Goal: Information Seeking & Learning: Find specific fact

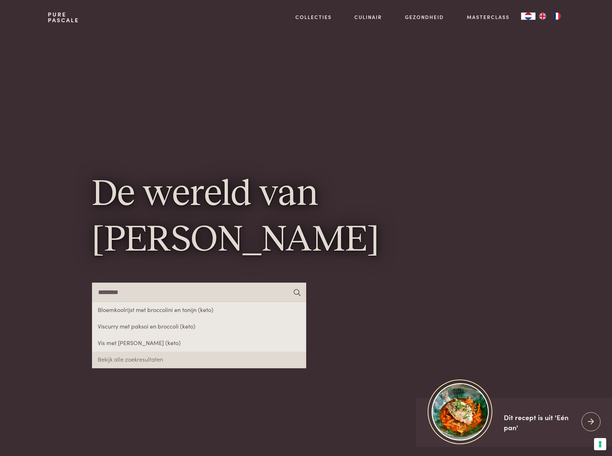
type input "********"
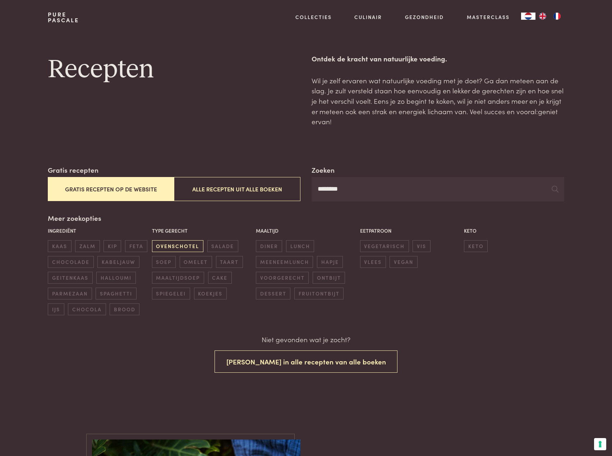
click at [184, 247] on span "ovenschotel" at bounding box center [177, 246] width 51 height 12
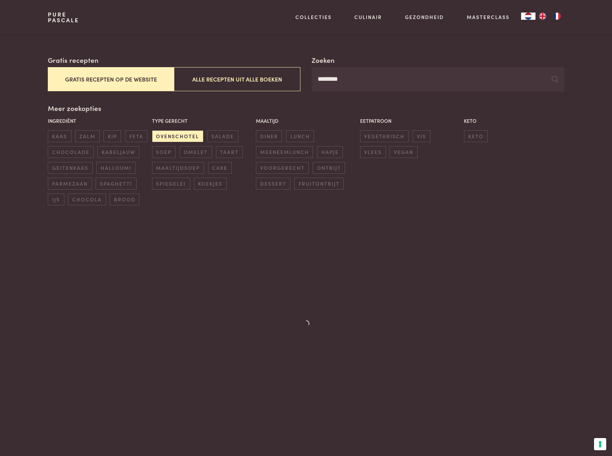
scroll to position [75, 0]
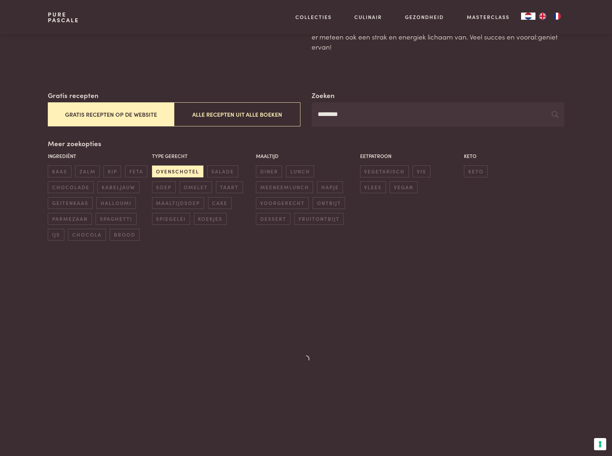
click at [174, 172] on span "ovenschotel" at bounding box center [177, 172] width 51 height 12
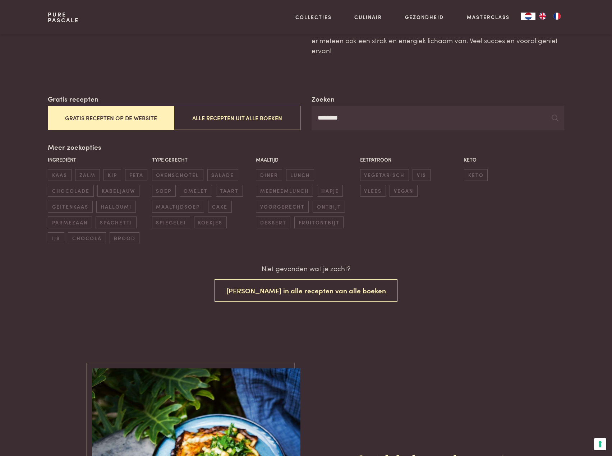
scroll to position [55, 0]
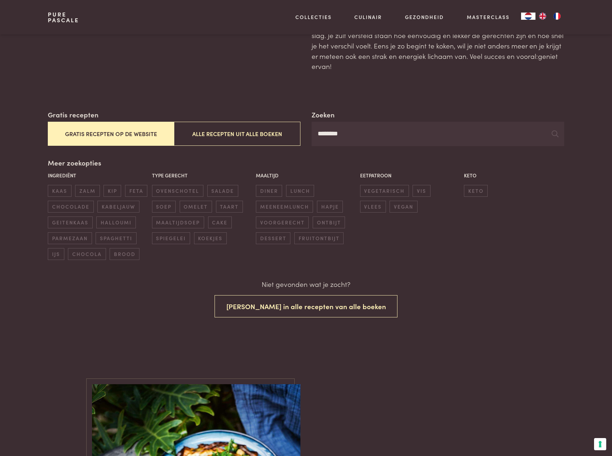
click at [370, 133] on input "********" at bounding box center [438, 134] width 252 height 24
click at [556, 133] on icon at bounding box center [555, 133] width 7 height 7
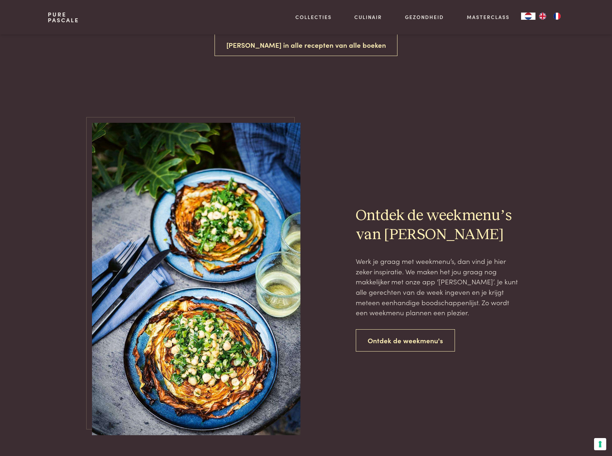
scroll to position [0, 0]
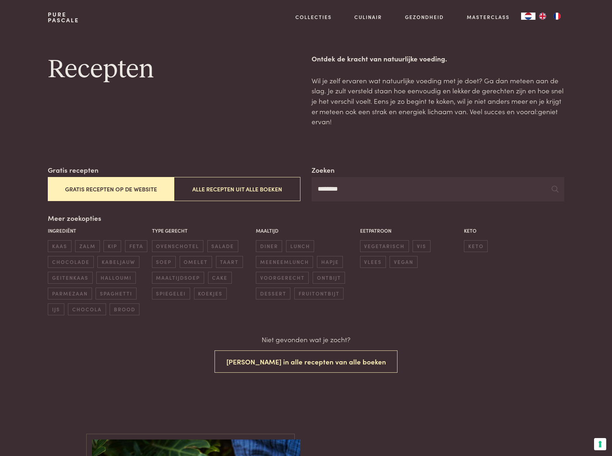
drag, startPoint x: 606, startPoint y: 253, endPoint x: 565, endPoint y: -43, distance: 299.3
click at [223, 126] on div "Recepten" at bounding box center [174, 90] width 252 height 73
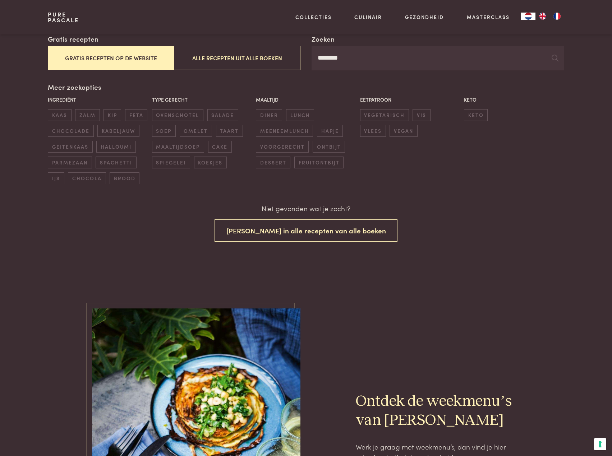
scroll to position [144, 0]
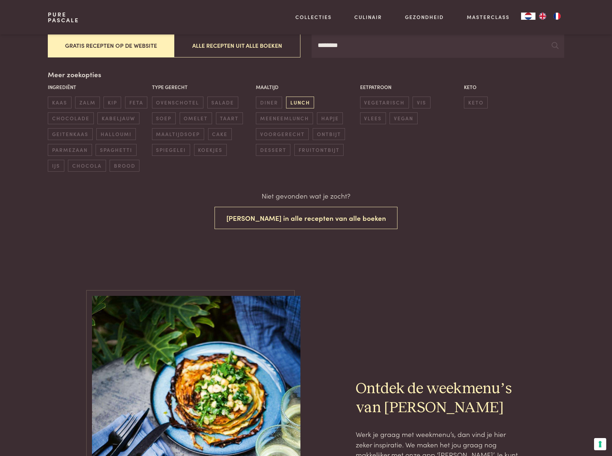
click at [303, 101] on span "lunch" at bounding box center [300, 103] width 28 height 12
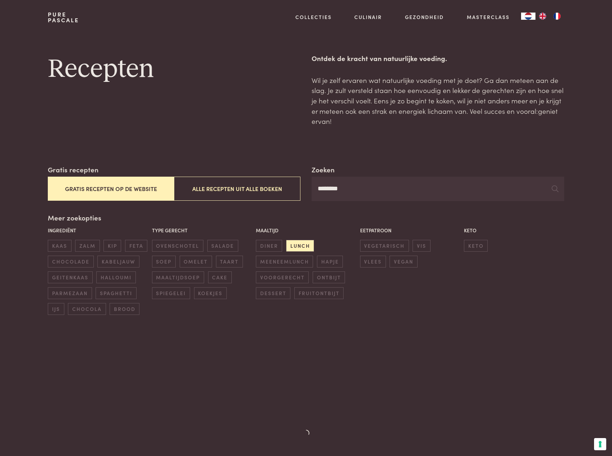
scroll to position [0, 0]
